Goal: Feedback & Contribution: Contribute content

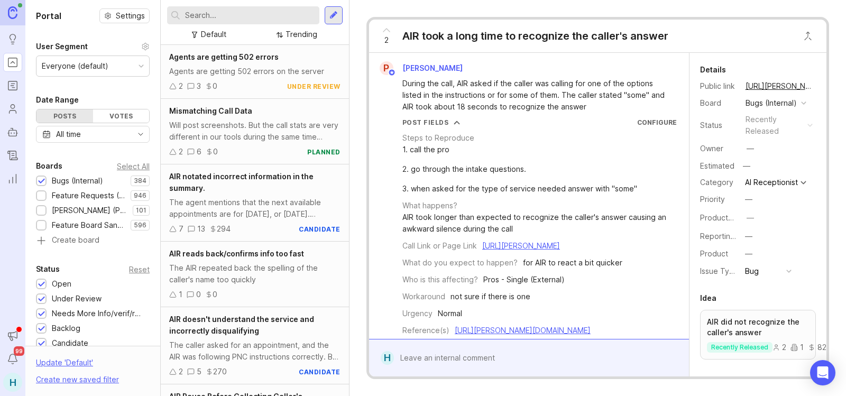
click at [41, 181] on div at bounding box center [41, 182] width 7 height 8
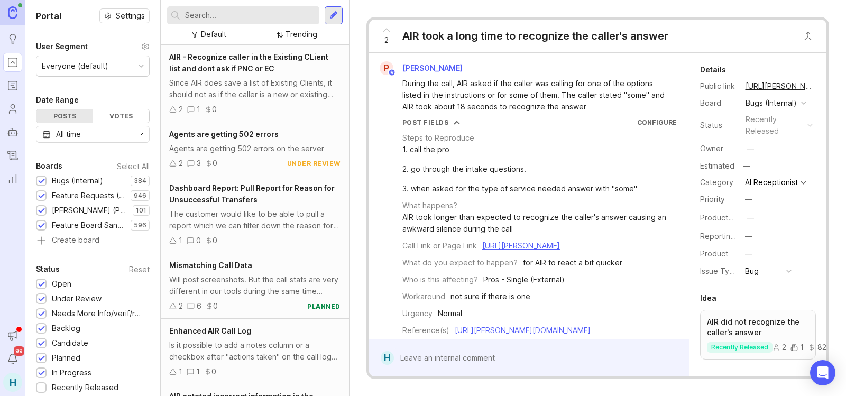
click at [43, 182] on div at bounding box center [41, 182] width 7 height 8
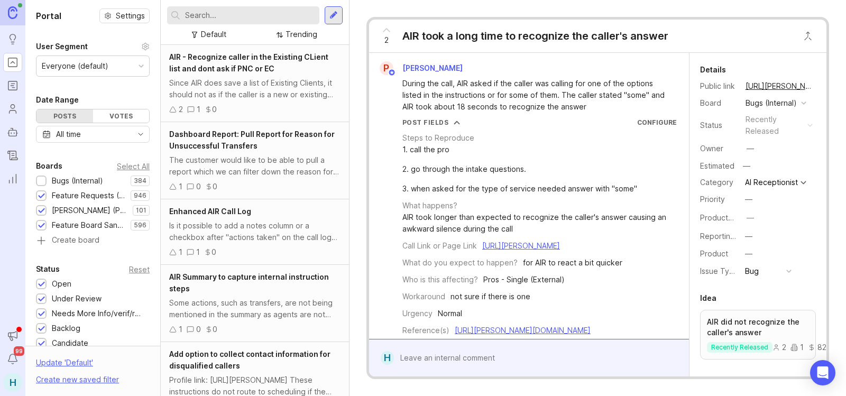
click at [39, 208] on div at bounding box center [41, 211] width 7 height 8
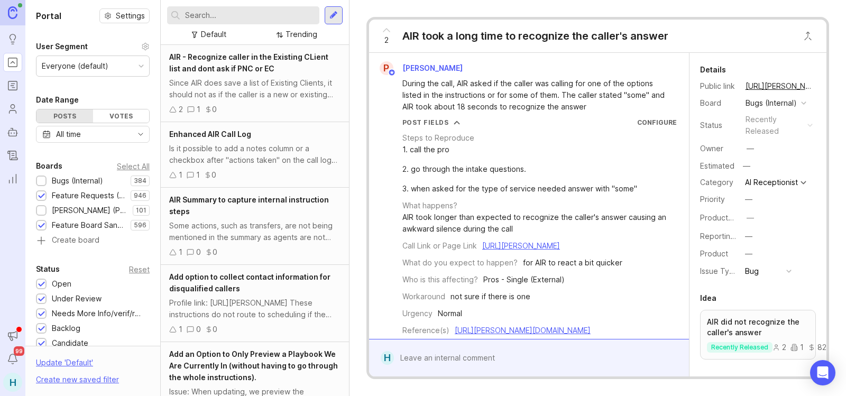
click at [39, 221] on div at bounding box center [41, 225] width 11 height 11
click at [243, 18] on input "text" at bounding box center [250, 16] width 130 height 12
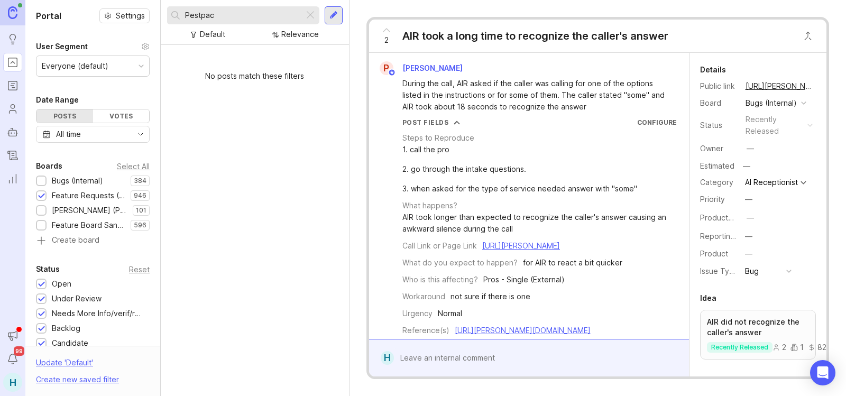
type input "Pestpac"
click at [326, 12] on div at bounding box center [334, 15] width 18 height 18
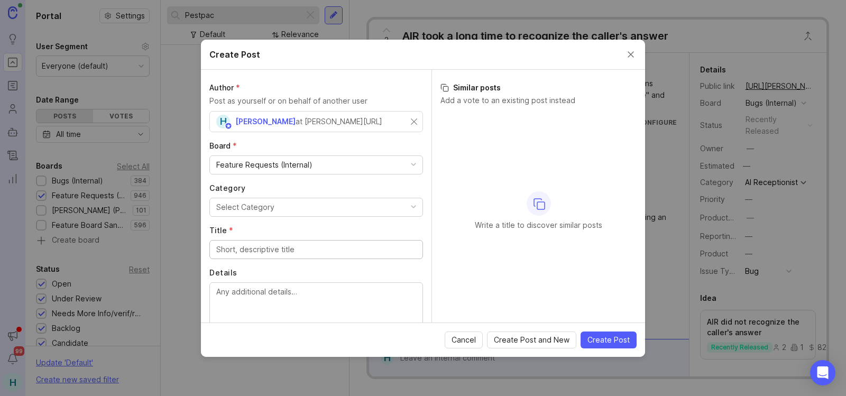
click at [287, 208] on button "Select Category" at bounding box center [316, 207] width 214 height 19
click at [283, 246] on input "Title *" at bounding box center [316, 250] width 200 height 12
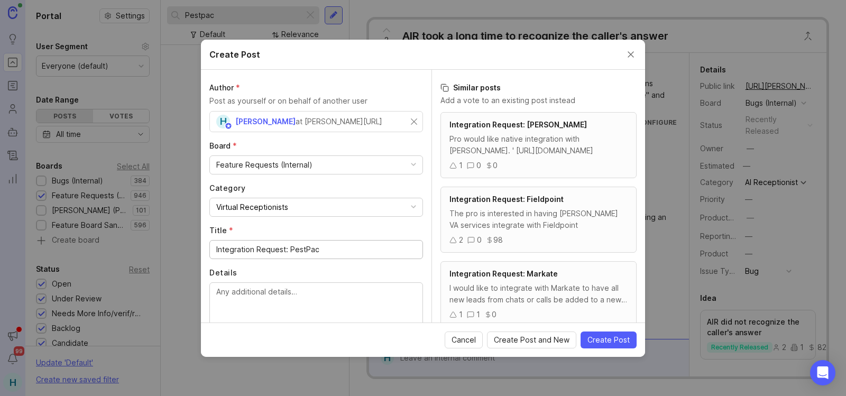
type input "Integration Request: PestPac"
click at [281, 297] on textarea "Details" at bounding box center [316, 303] width 200 height 35
paste textarea "What's the name of the software you'd like us to integrate with? Pestpac What i…"
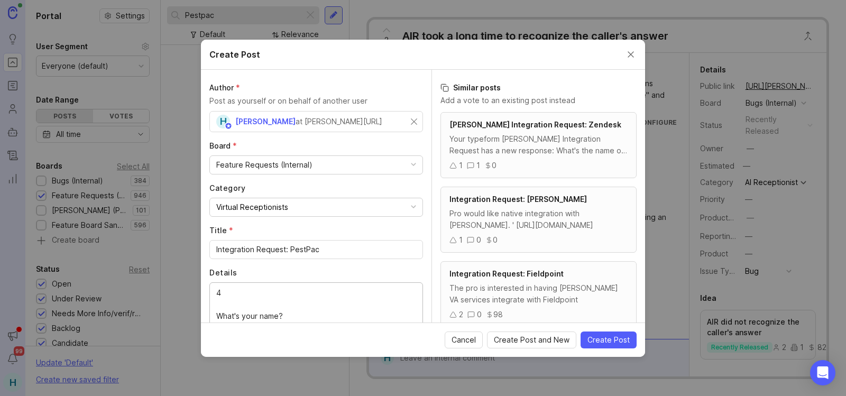
type textarea "What's the name of the software you'd like us to integrate with? Pestpac What i…"
click at [247, 117] on input "text" at bounding box center [316, 122] width 200 height 12
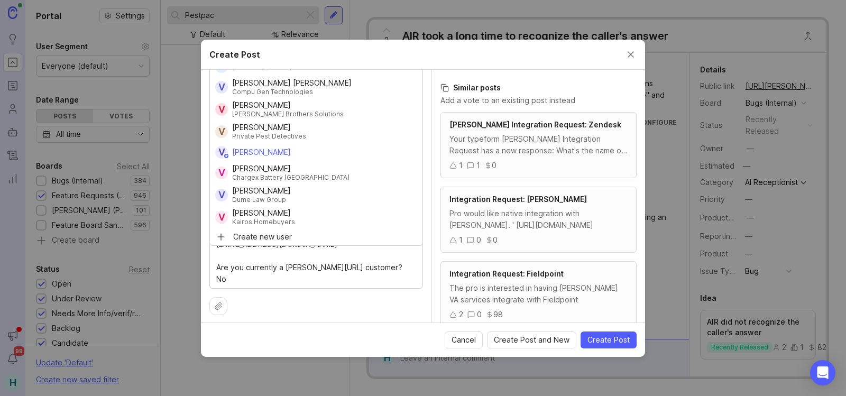
scroll to position [124, 0]
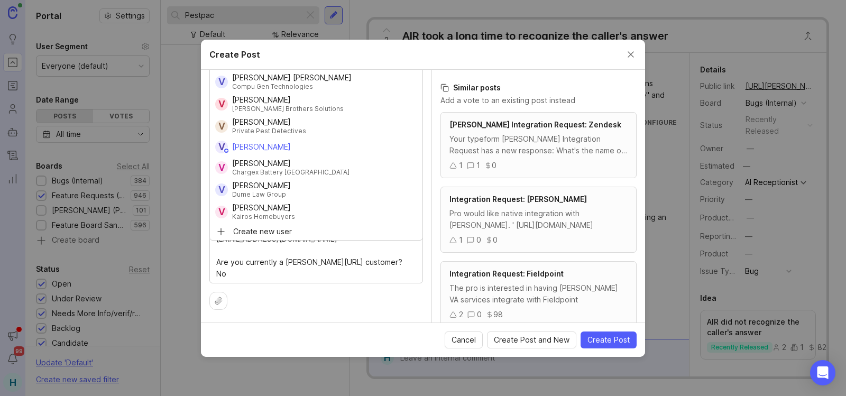
type input "Victor"
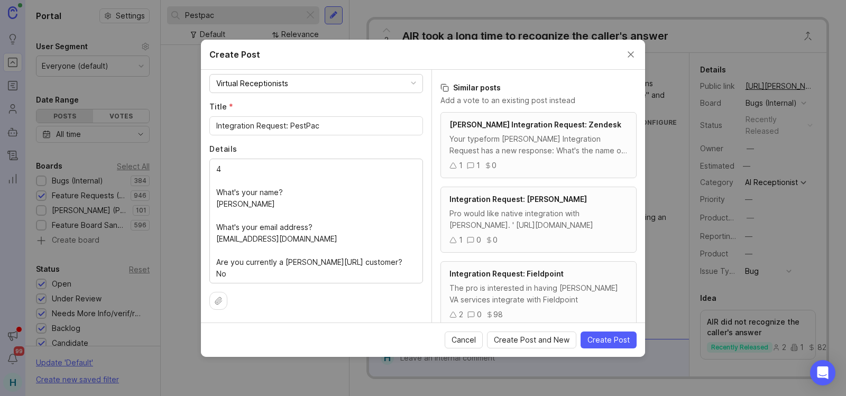
scroll to position [0, 0]
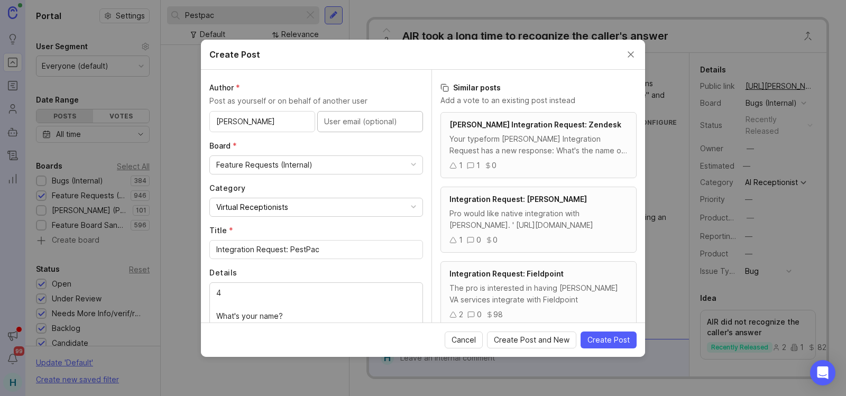
paste input "admin@m9home.com"
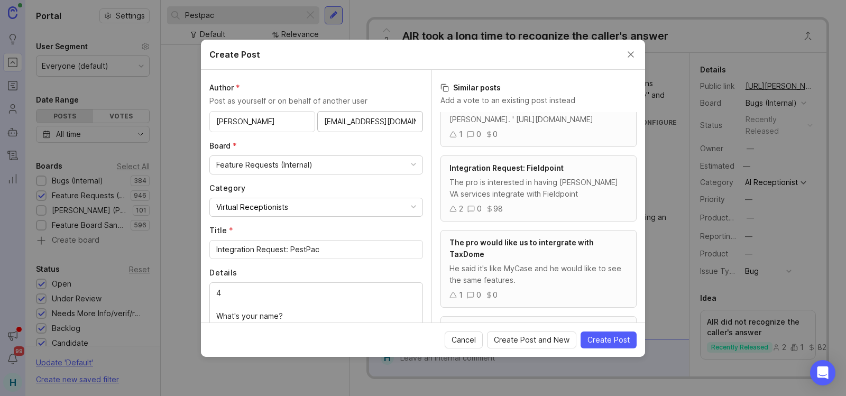
scroll to position [140, 0]
type input "admin@m9home.com"
click at [607, 333] on button "Create Post" at bounding box center [608, 339] width 56 height 17
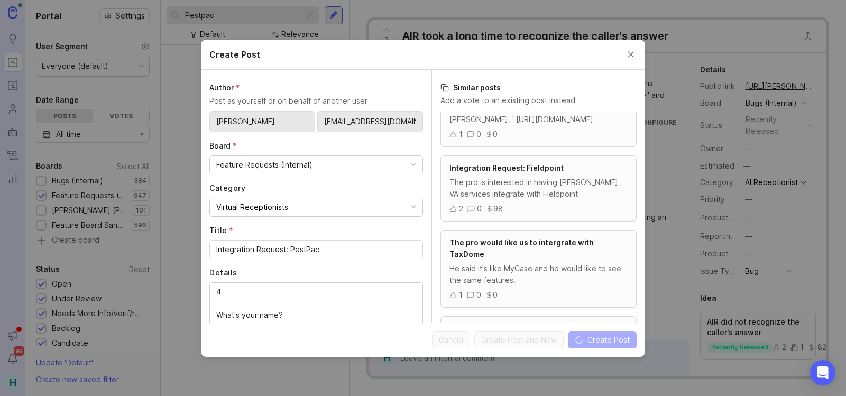
scroll to position [0, 0]
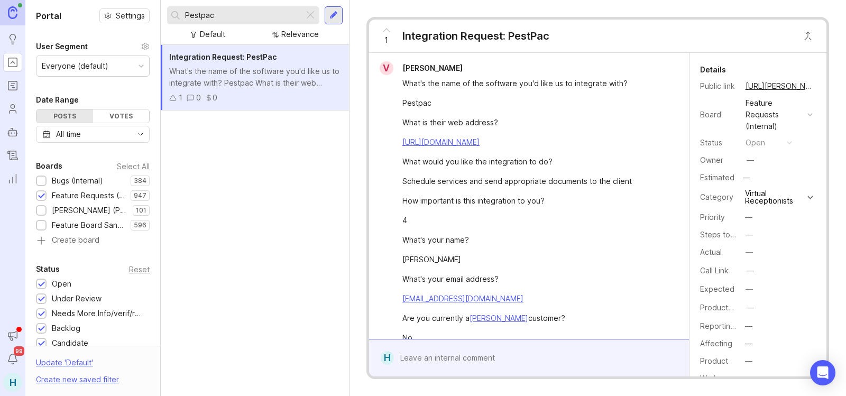
click at [816, 84] on button "copy icon" at bounding box center [823, 86] width 15 height 15
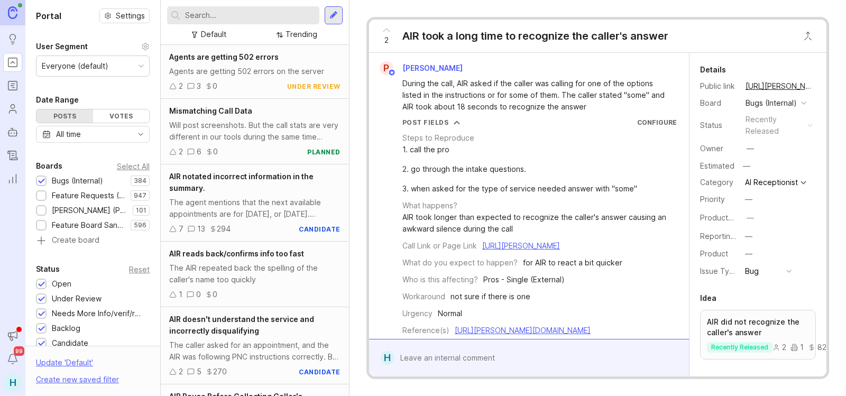
drag, startPoint x: 0, startPoint y: 0, endPoint x: 262, endPoint y: 18, distance: 262.8
click at [262, 18] on input "text" at bounding box center [250, 16] width 130 height 12
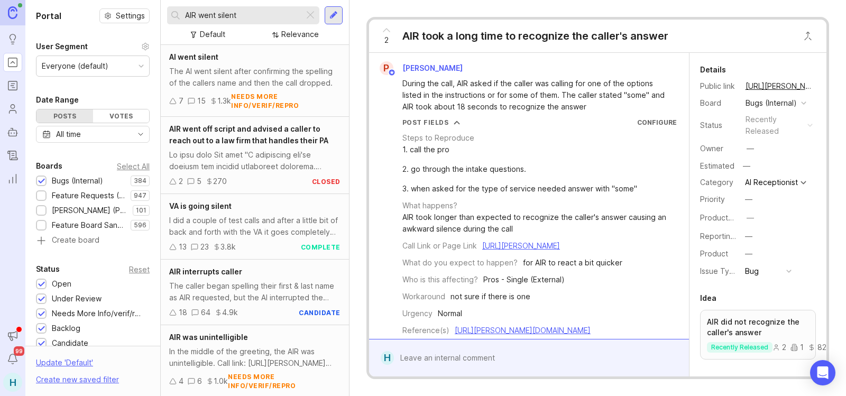
type input "AIR went silent"
click at [243, 66] on div "The AI went silent after confirming the spelling of the callers name and then t…" at bounding box center [254, 77] width 171 height 23
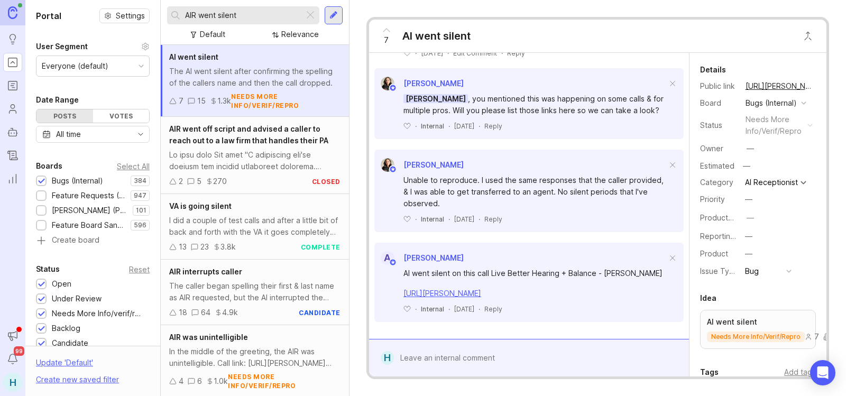
scroll to position [1847, 0]
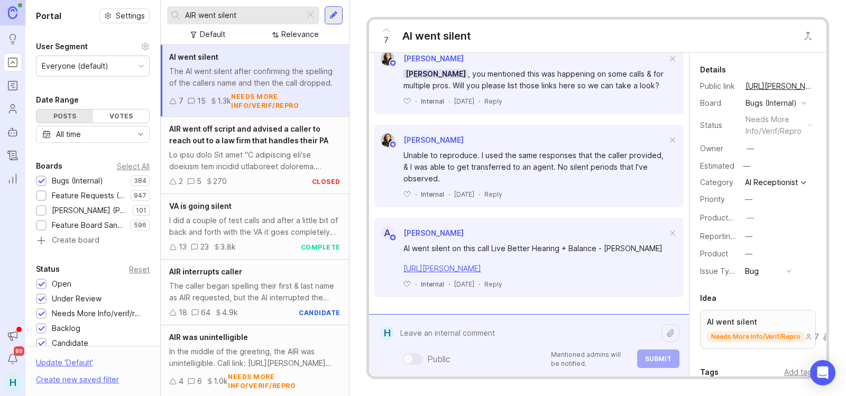
drag, startPoint x: 431, startPoint y: 349, endPoint x: 408, endPoint y: 334, distance: 27.9
click at [408, 334] on textarea at bounding box center [527, 333] width 267 height 20
paste textarea "[PERSON_NAME] [PERSON_NAME] Roofing, Siding and Gutters"
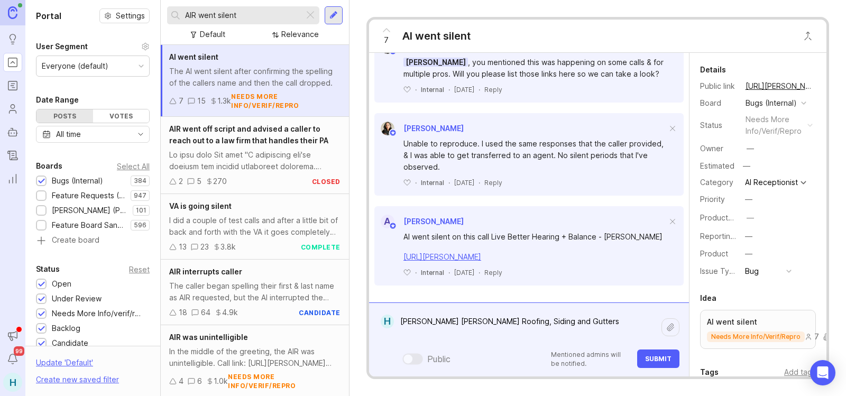
paste textarea "[URL][PERSON_NAME]"
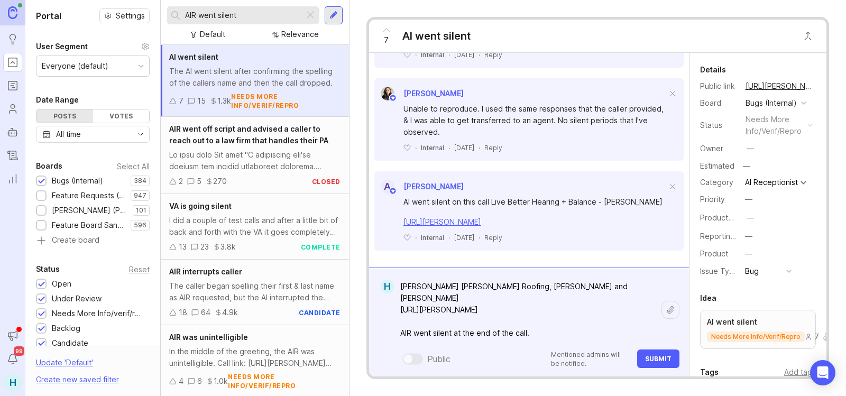
type textarea "[PERSON_NAME] [PERSON_NAME] Roofing, [PERSON_NAME] and [PERSON_NAME] [URL][PERS…"
click at [646, 363] on button "Submit" at bounding box center [658, 358] width 42 height 19
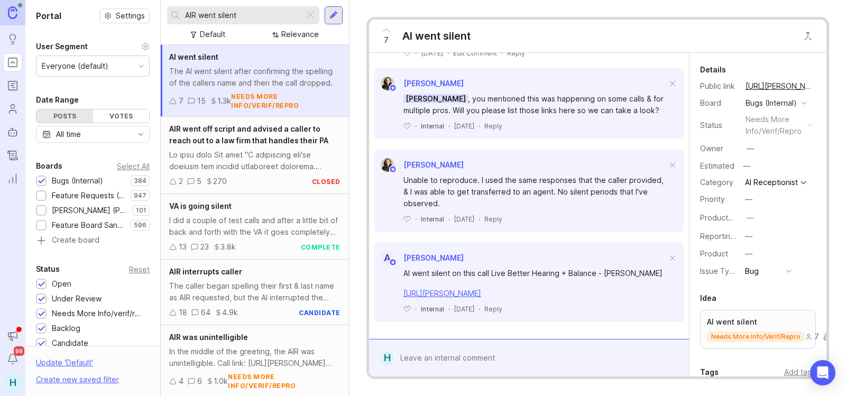
scroll to position [1969, 0]
click at [816, 87] on button "copy icon" at bounding box center [823, 86] width 15 height 15
